Goal: Transaction & Acquisition: Purchase product/service

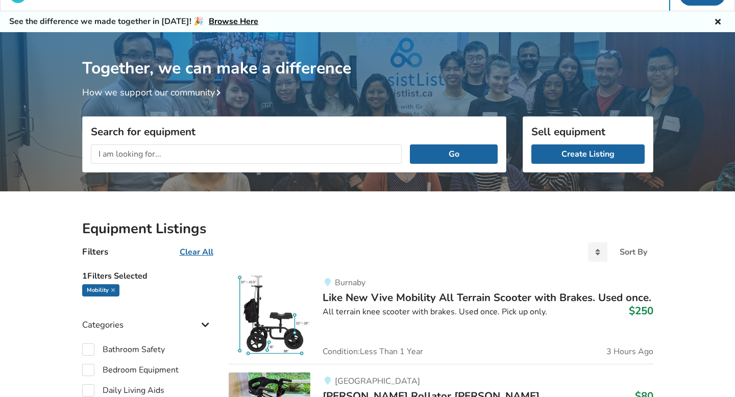
scroll to position [16, 0]
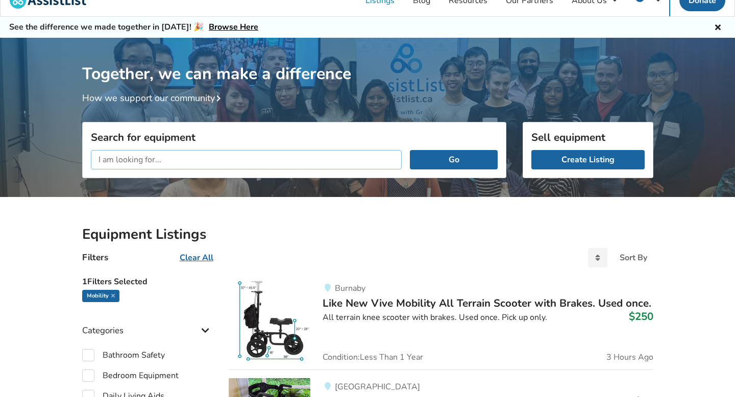
click at [196, 158] on input "text" at bounding box center [246, 159] width 311 height 19
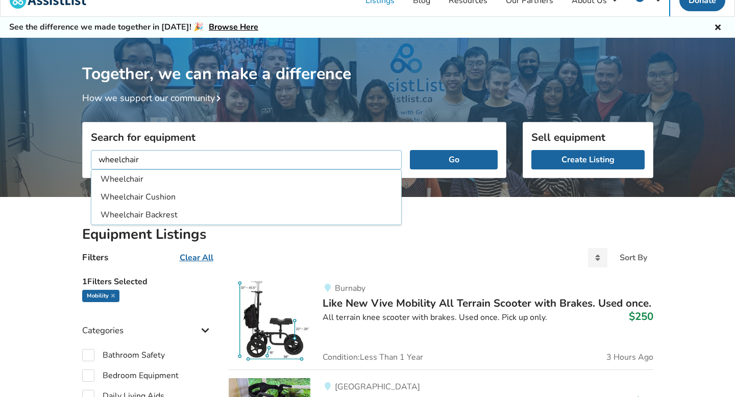
type input "wheelchair"
click at [410, 150] on button "Go" at bounding box center [453, 159] width 87 height 19
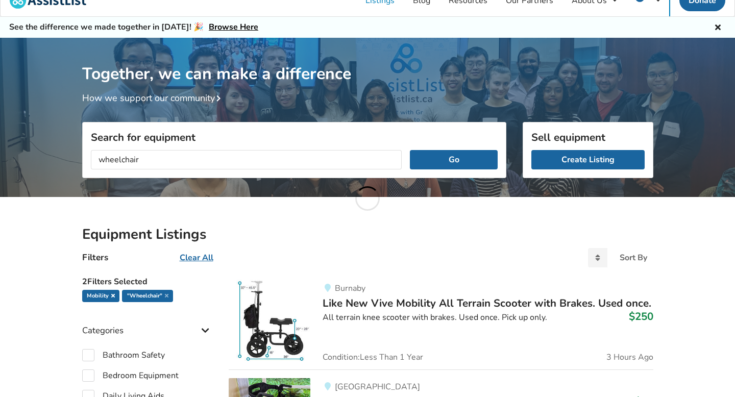
click at [113, 294] on icon at bounding box center [113, 295] width 4 height 5
checkbox input "false"
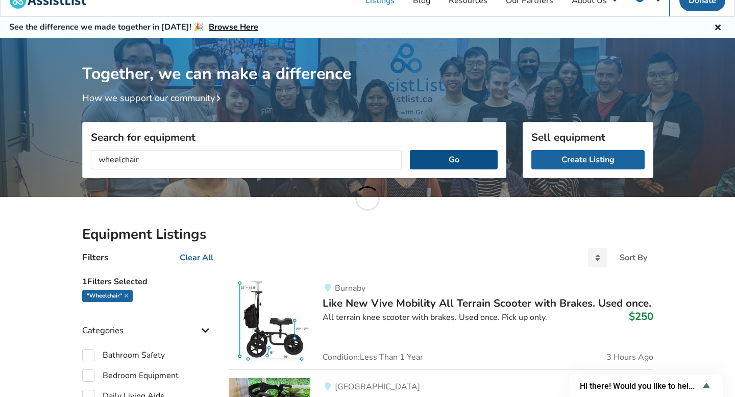
click at [440, 157] on button "Go" at bounding box center [453, 159] width 87 height 19
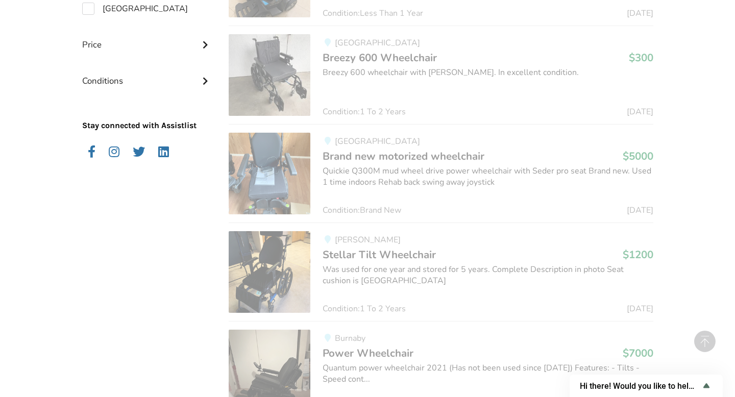
scroll to position [866, 0]
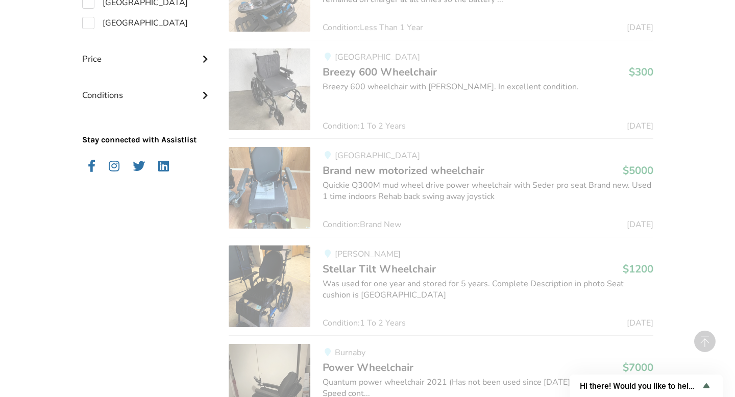
click at [266, 93] on img at bounding box center [270, 89] width 82 height 82
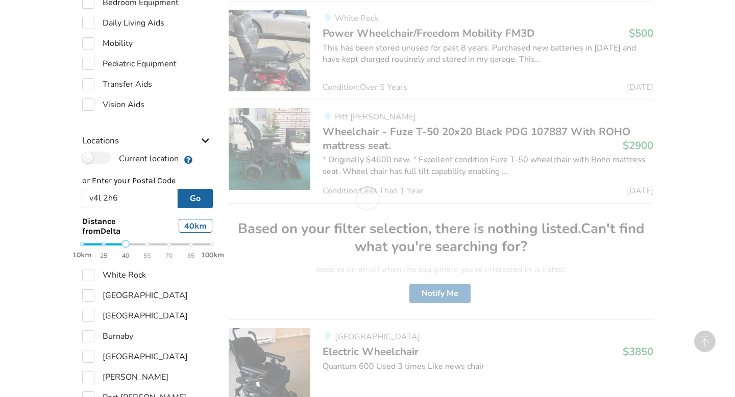
scroll to position [397, 0]
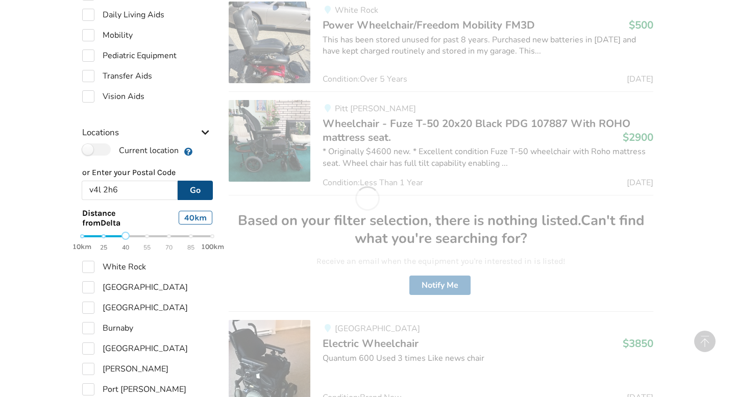
click at [200, 185] on button "Go" at bounding box center [195, 190] width 35 height 19
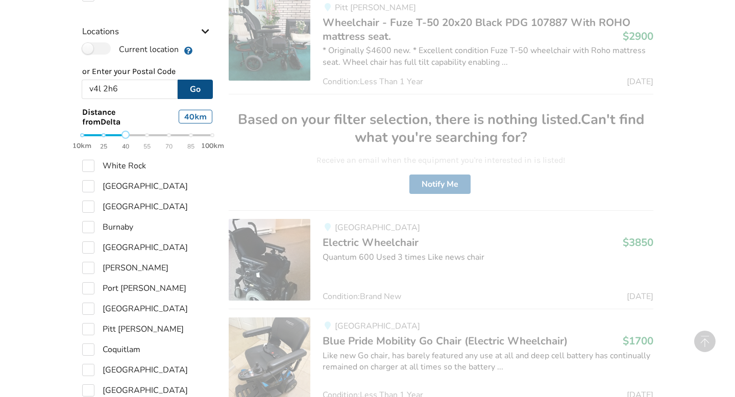
scroll to position [497, 0]
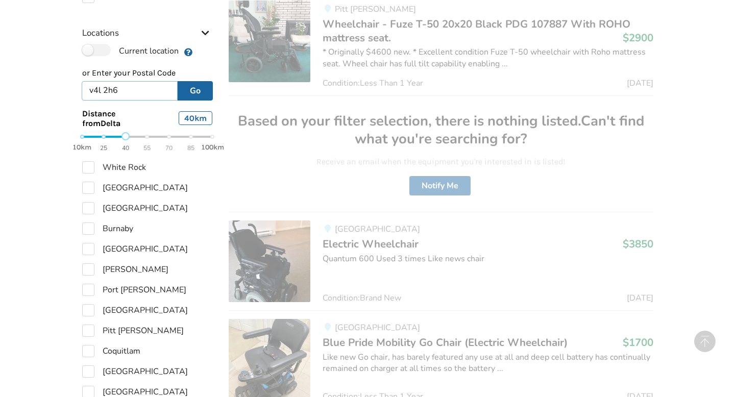
drag, startPoint x: 145, startPoint y: 88, endPoint x: 61, endPoint y: 75, distance: 85.3
click at [61, 75] on div "Equipment Listings Filters Clear All Sort By Most recent Price ascending Price …" at bounding box center [367, 332] width 735 height 1233
click at [91, 165] on label "White Rock" at bounding box center [114, 167] width 64 height 12
checkbox input "true"
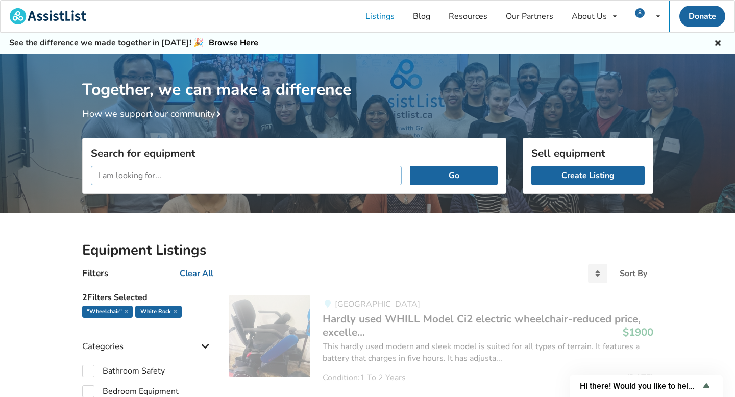
click at [319, 184] on input "text" at bounding box center [246, 175] width 311 height 19
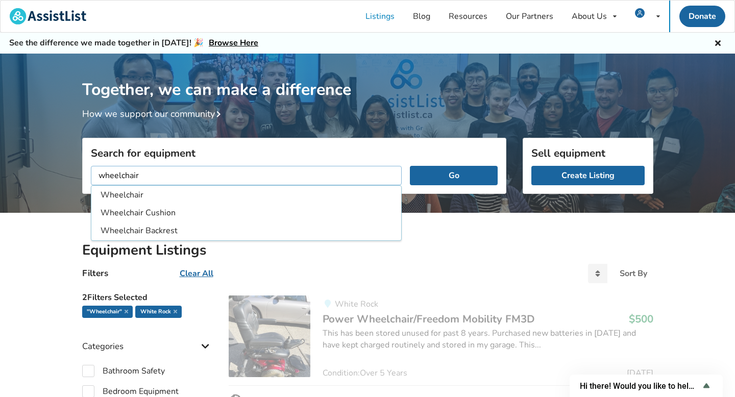
type input "wheelchair"
click at [410, 166] on button "Go" at bounding box center [453, 175] width 87 height 19
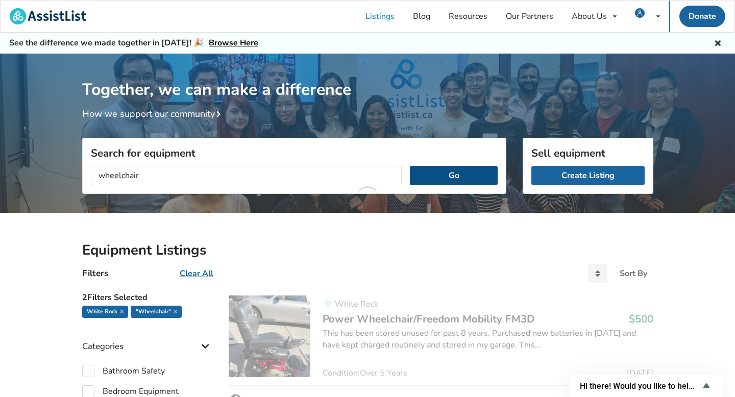
click at [454, 177] on button "Go" at bounding box center [453, 175] width 87 height 19
